Goal: Task Accomplishment & Management: Use online tool/utility

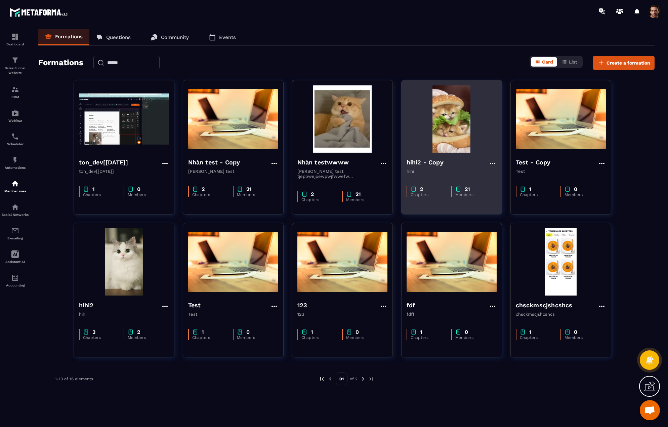
click at [495, 163] on icon at bounding box center [492, 163] width 5 height 1
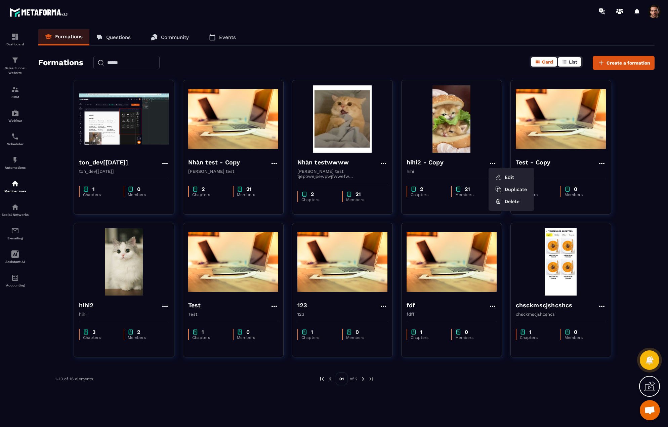
click at [568, 63] on button "List" at bounding box center [570, 61] width 24 height 9
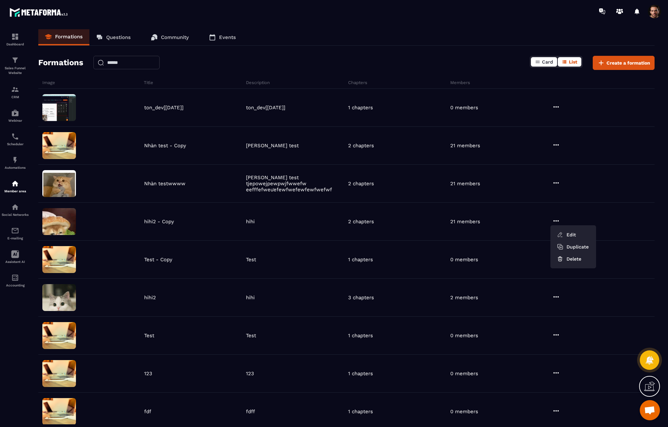
click at [549, 61] on span "Card" at bounding box center [547, 61] width 11 height 5
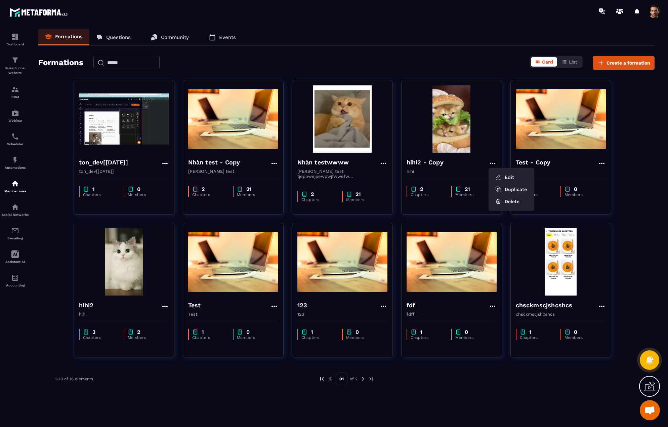
click at [640, 174] on div "ton_dev[[DATE]] ton_dev[[DATE]] 1 Chapters 0 Members [PERSON_NAME] test - Copy …" at bounding box center [346, 223] width 617 height 286
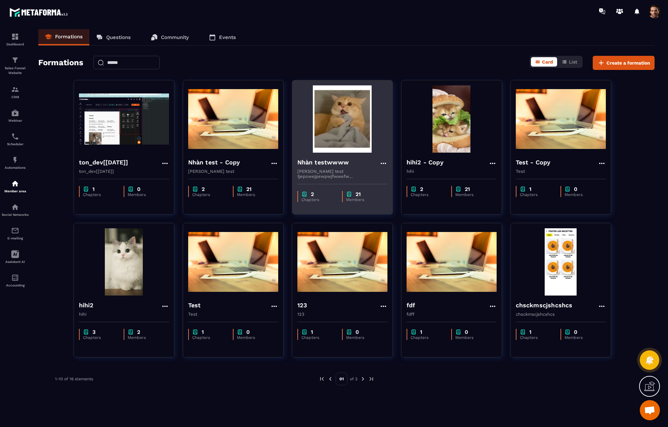
click at [385, 163] on icon at bounding box center [384, 163] width 8 height 8
click at [382, 161] on icon at bounding box center [384, 163] width 8 height 8
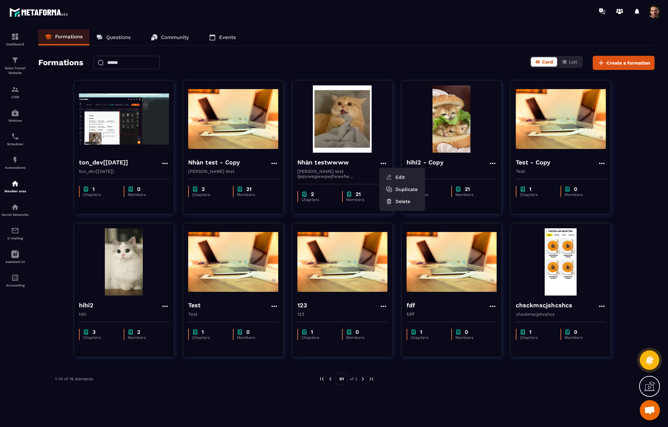
click at [406, 57] on div "Formations Card List Create a formation" at bounding box center [346, 63] width 617 height 14
click at [572, 62] on span "List" at bounding box center [573, 61] width 8 height 5
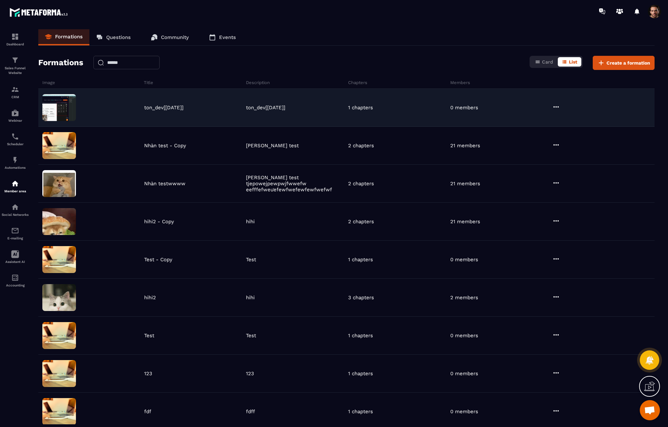
click at [558, 106] on icon at bounding box center [556, 107] width 8 height 8
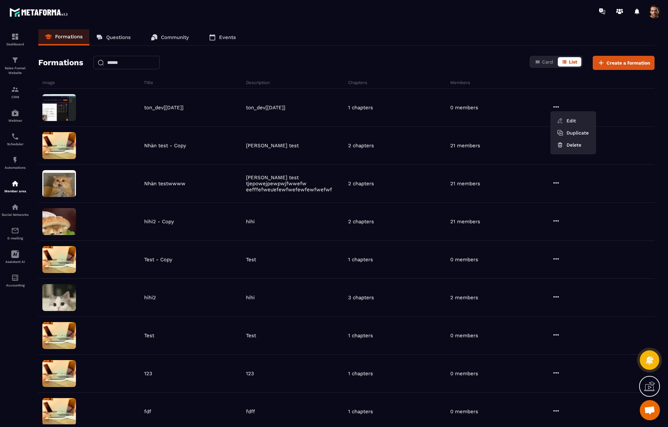
click at [475, 72] on div "Formations Questions Community Events Formations Card List Create a formation I…" at bounding box center [347, 226] width 630 height 395
click at [627, 61] on span "Create a formation" at bounding box center [629, 63] width 44 height 7
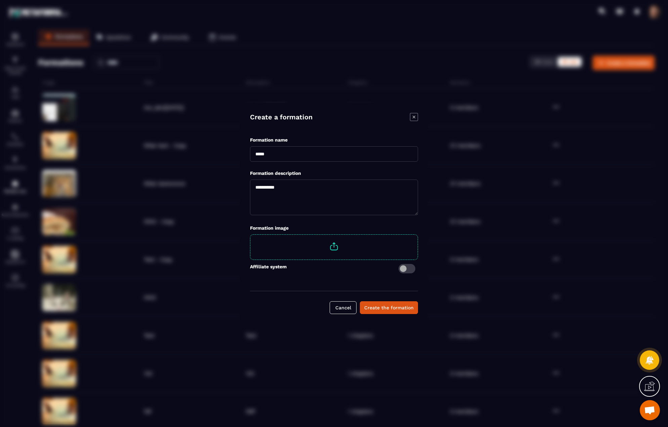
click at [413, 119] on icon "Modal window" at bounding box center [414, 117] width 8 height 8
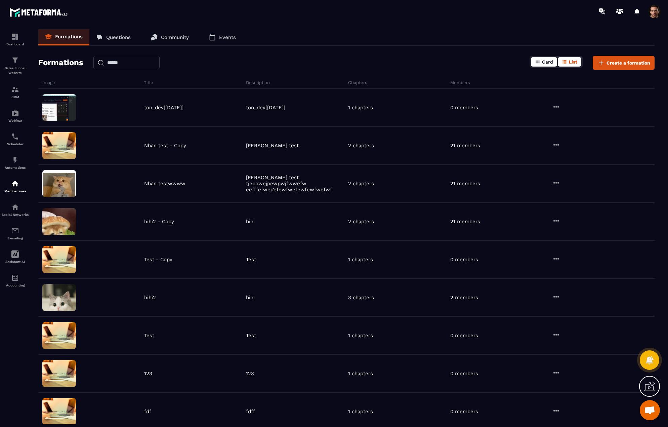
click at [537, 63] on icon "button" at bounding box center [538, 62] width 4 height 3
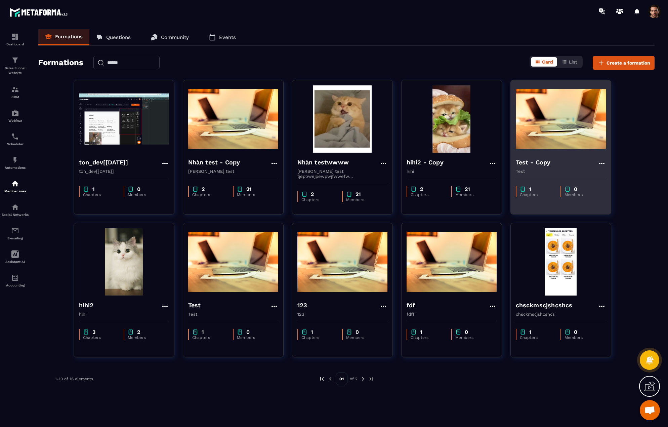
click at [604, 163] on icon at bounding box center [601, 163] width 5 height 1
click at [613, 179] on button "Edit" at bounding box center [621, 177] width 40 height 12
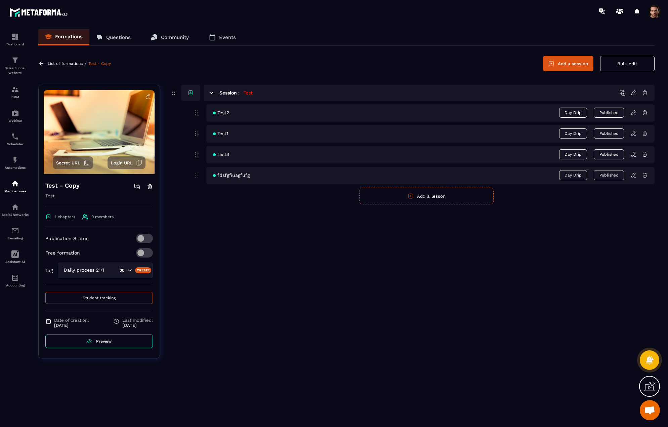
click at [42, 63] on icon at bounding box center [41, 64] width 6 height 6
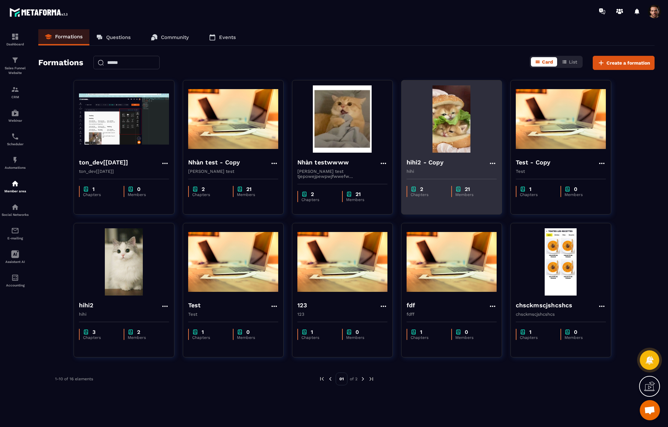
click at [491, 163] on icon at bounding box center [492, 163] width 5 height 1
click at [512, 186] on button "Duplicate" at bounding box center [512, 189] width 40 height 12
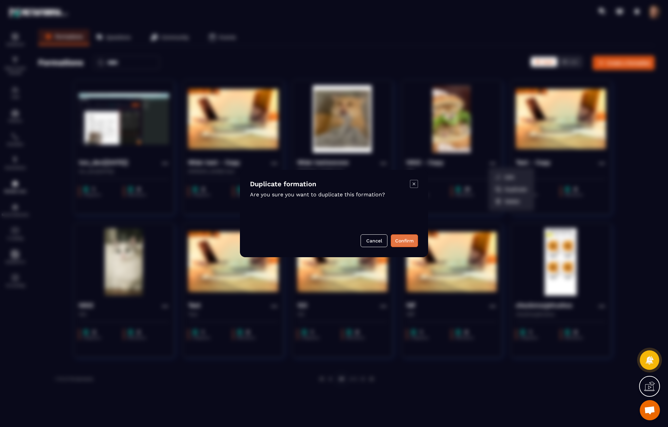
click at [405, 235] on button "Confirm" at bounding box center [404, 240] width 27 height 13
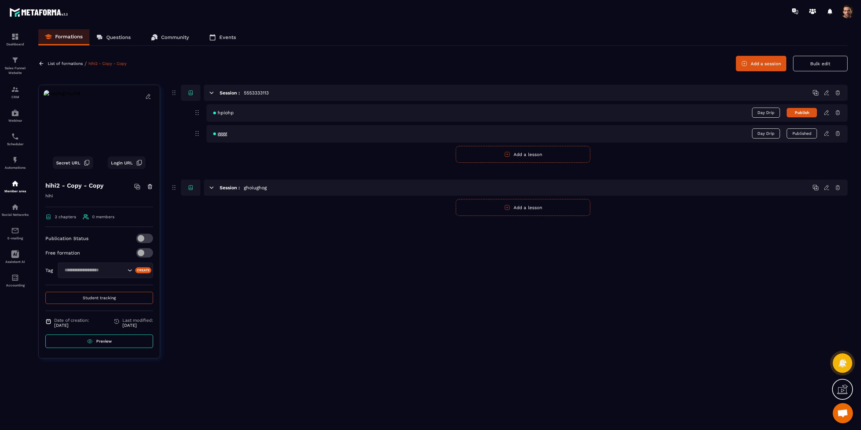
click at [105, 298] on span "Student tracking" at bounding box center [99, 298] width 33 height 5
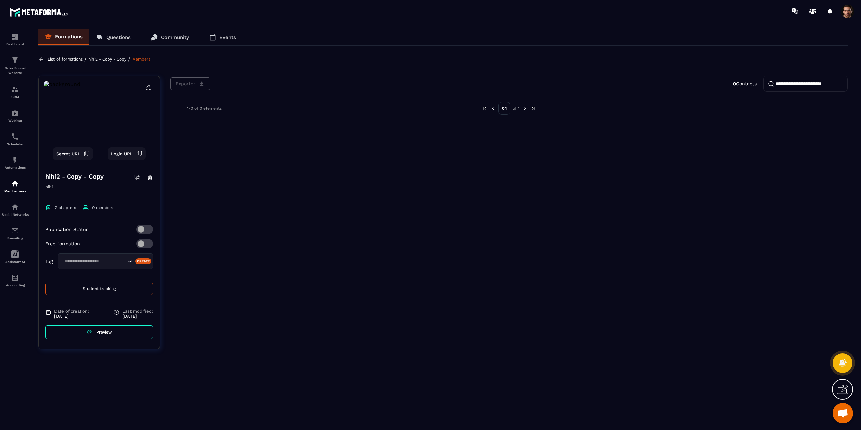
click at [110, 285] on button "Student tracking" at bounding box center [99, 289] width 108 height 12
click at [110, 58] on p "hihi2 - Copy - Copy" at bounding box center [107, 59] width 38 height 5
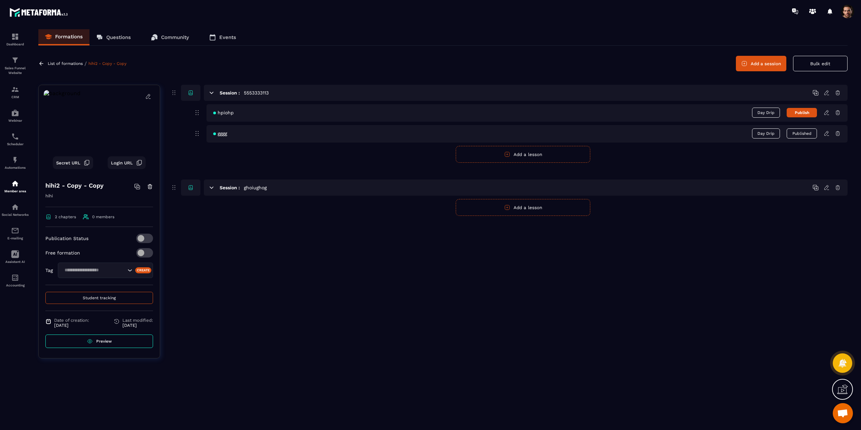
click at [103, 340] on span "Preview" at bounding box center [103, 341] width 15 height 5
click at [418, 221] on div "Session : 5553333113 hpiohp Day Drip Publish gggg Day Drip Published Publish Ca…" at bounding box center [508, 227] width 677 height 284
click at [209, 93] on icon at bounding box center [211, 93] width 6 height 6
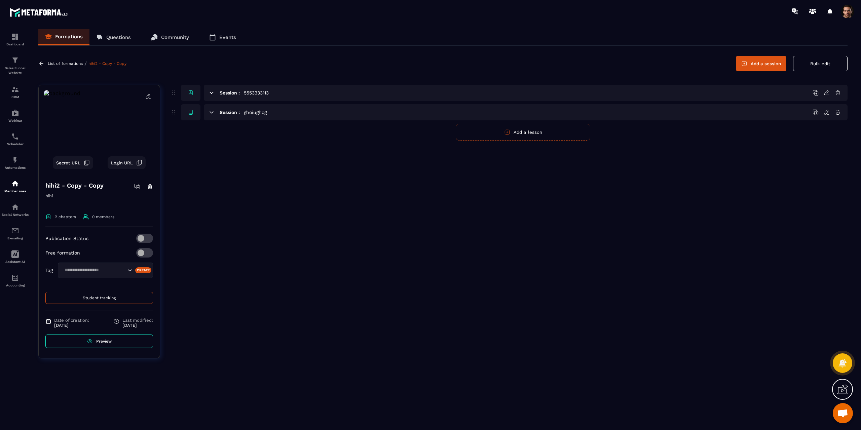
click at [209, 93] on icon at bounding box center [211, 93] width 6 height 6
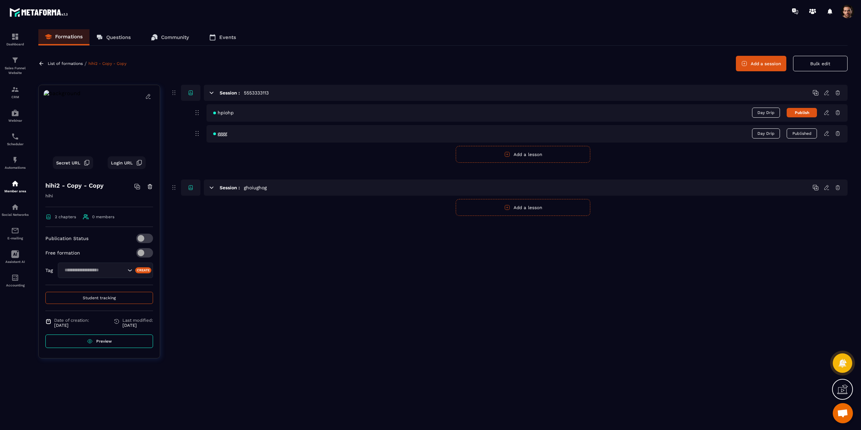
click at [209, 185] on icon at bounding box center [211, 188] width 6 height 6
